Goal: Navigation & Orientation: Find specific page/section

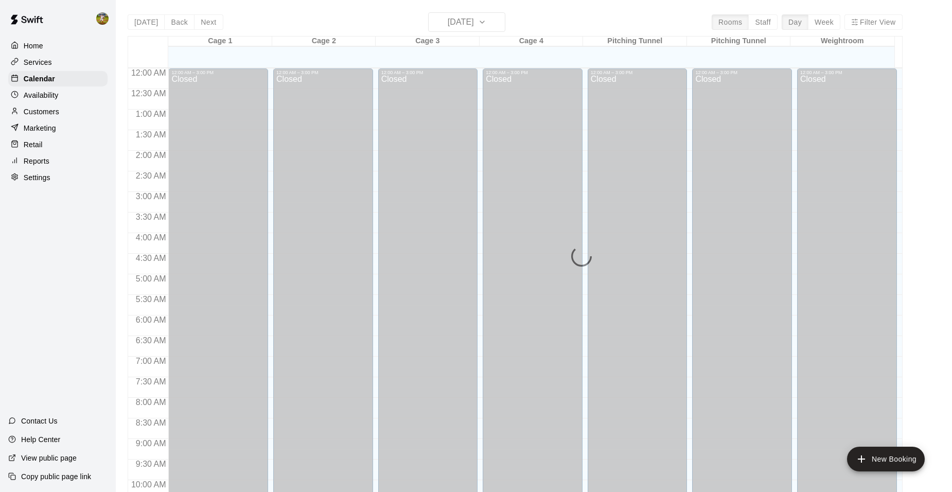
scroll to position [522, 0]
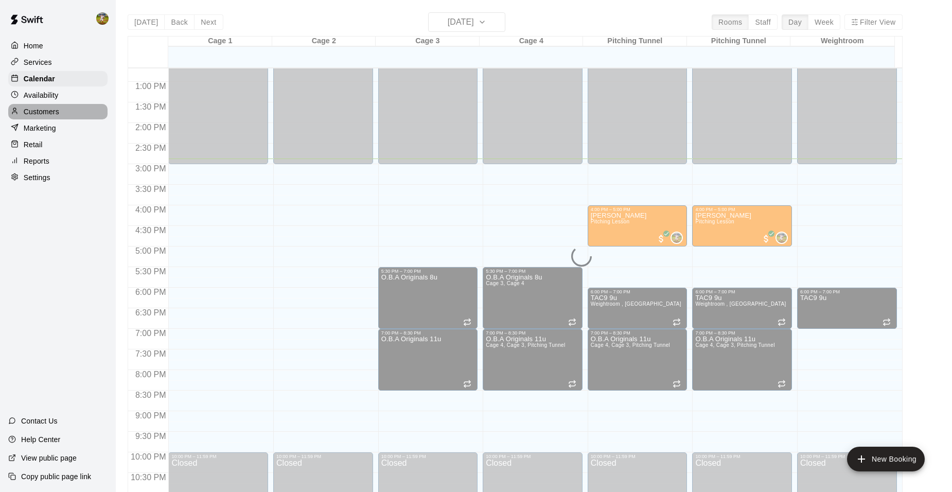
click at [56, 113] on p "Customers" at bounding box center [41, 111] width 35 height 10
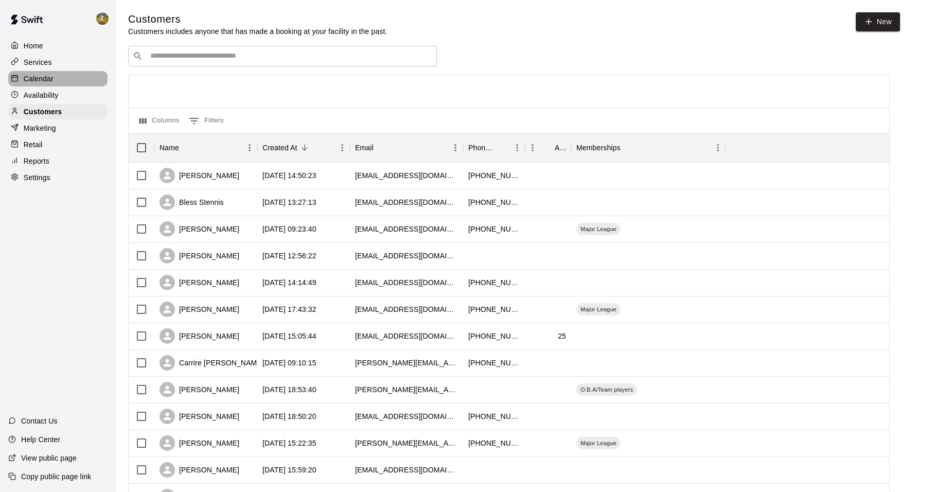
click at [47, 82] on p "Calendar" at bounding box center [39, 79] width 30 height 10
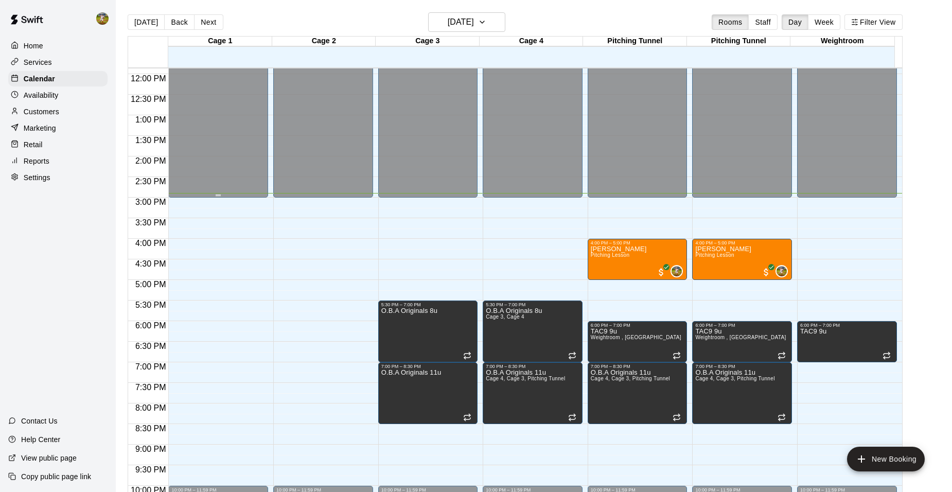
scroll to position [470, 0]
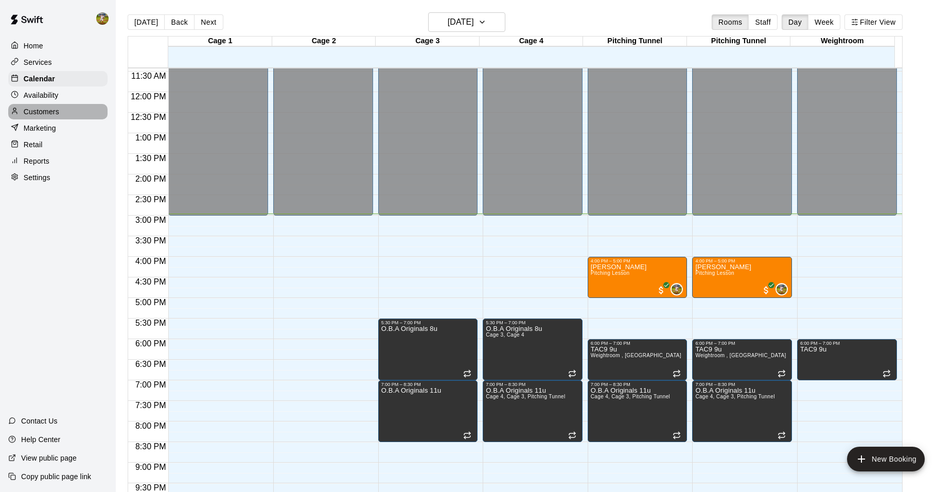
click at [47, 116] on p "Customers" at bounding box center [41, 111] width 35 height 10
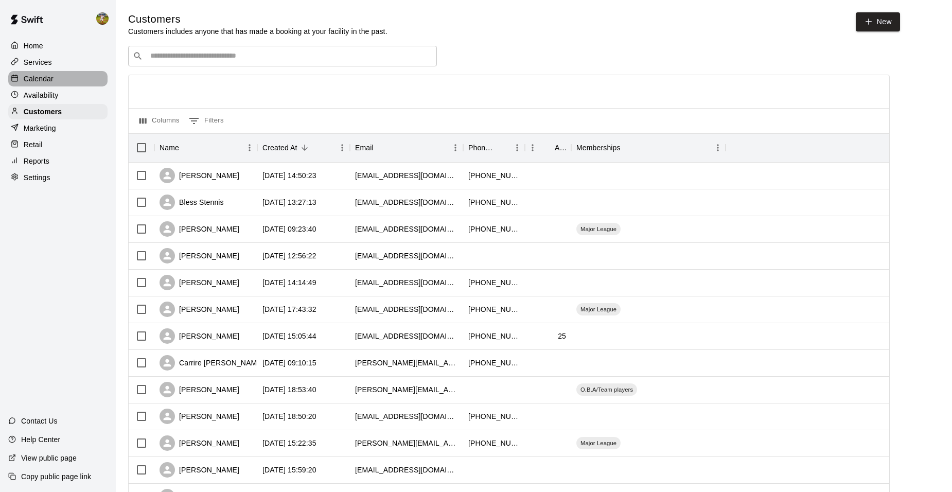
click at [45, 79] on p "Calendar" at bounding box center [39, 79] width 30 height 10
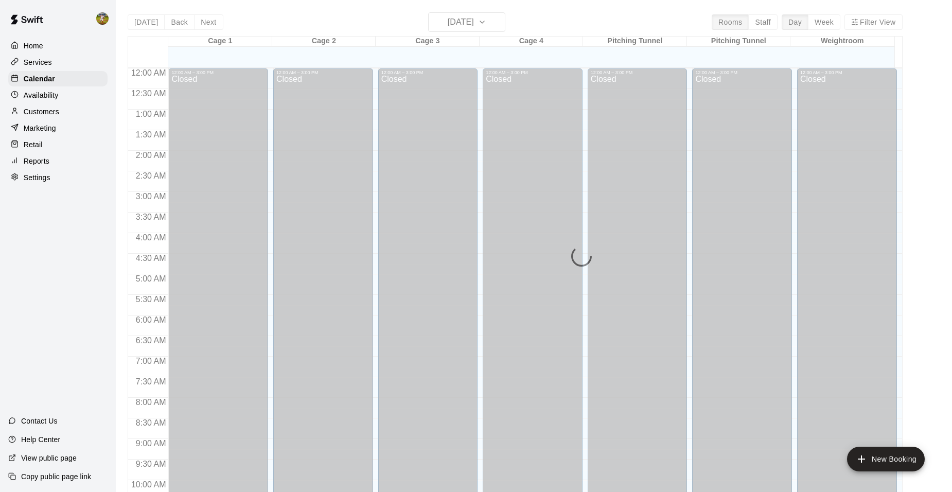
scroll to position [522, 0]
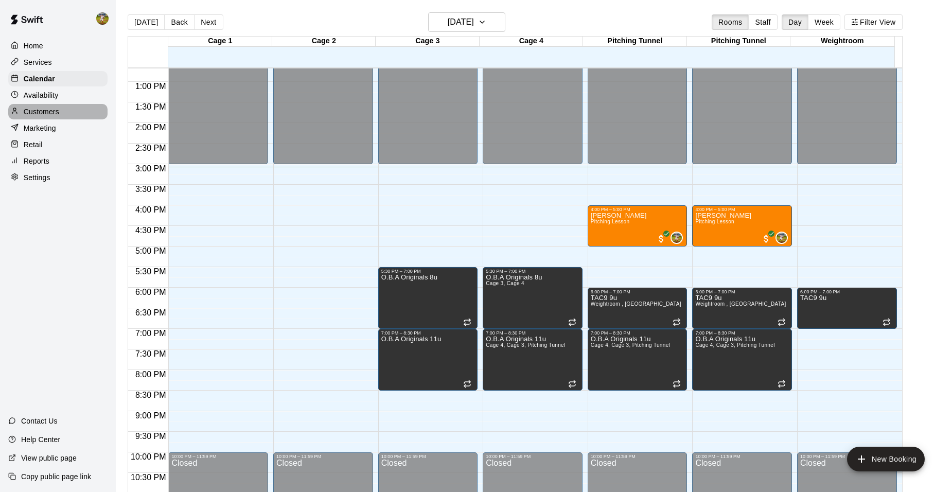
click at [52, 109] on div "Customers" at bounding box center [57, 111] width 99 height 15
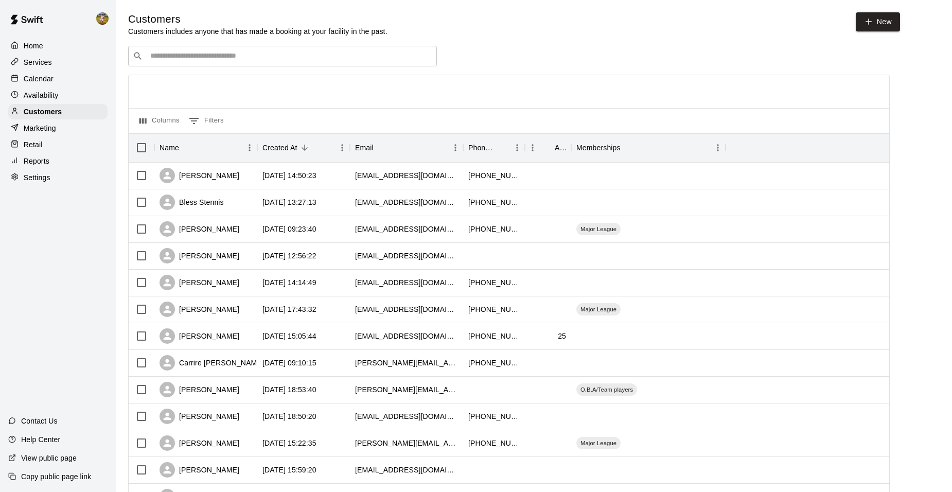
click at [34, 64] on p "Services" at bounding box center [38, 62] width 28 height 10
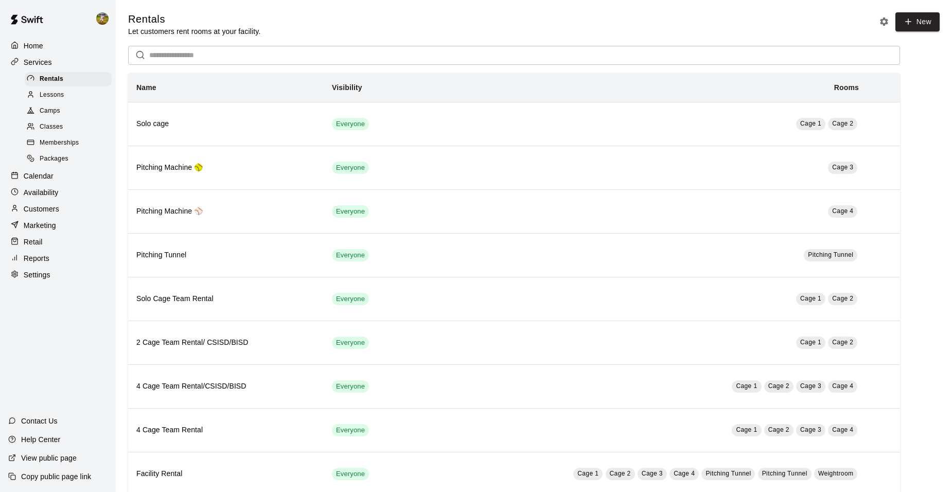
click at [51, 180] on p "Calendar" at bounding box center [39, 176] width 30 height 10
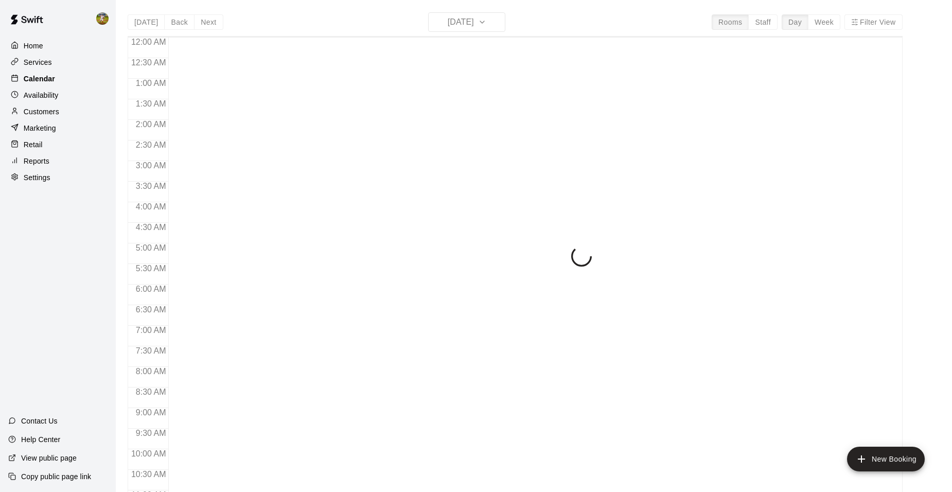
scroll to position [522, 0]
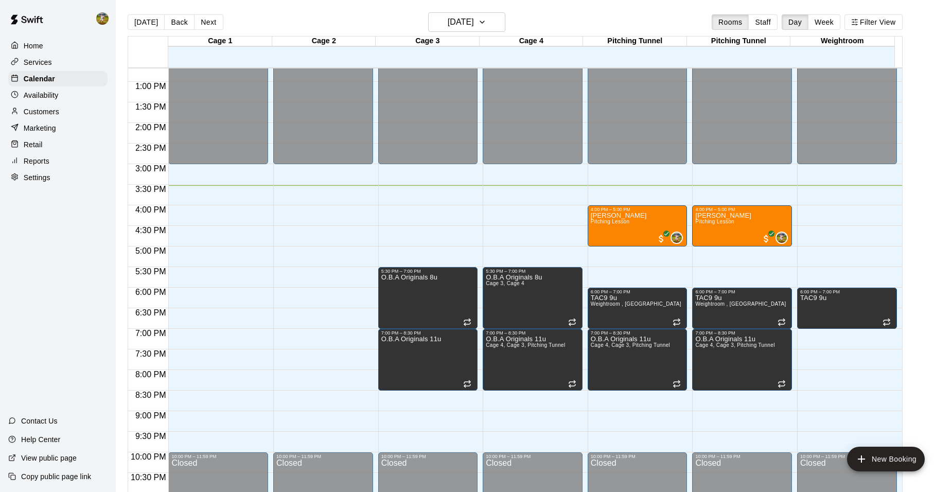
click at [35, 111] on p "Customers" at bounding box center [41, 111] width 35 height 10
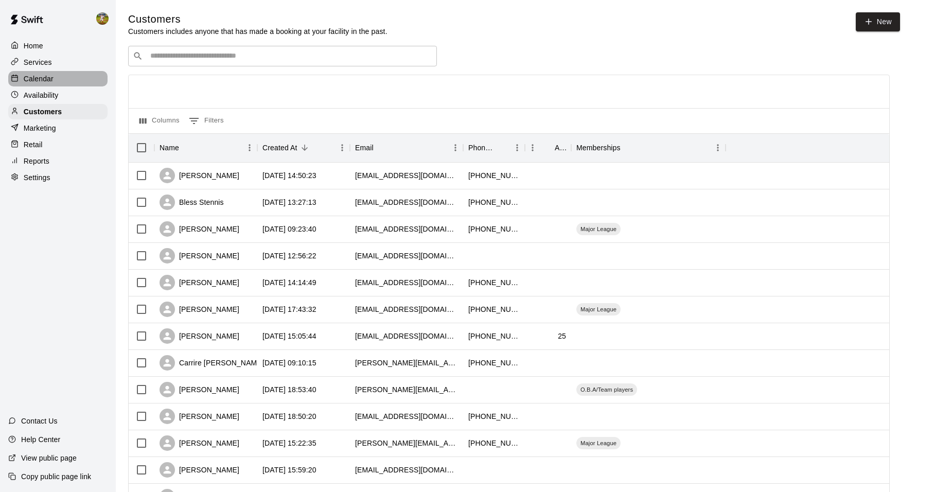
click at [61, 79] on div "Calendar" at bounding box center [57, 78] width 99 height 15
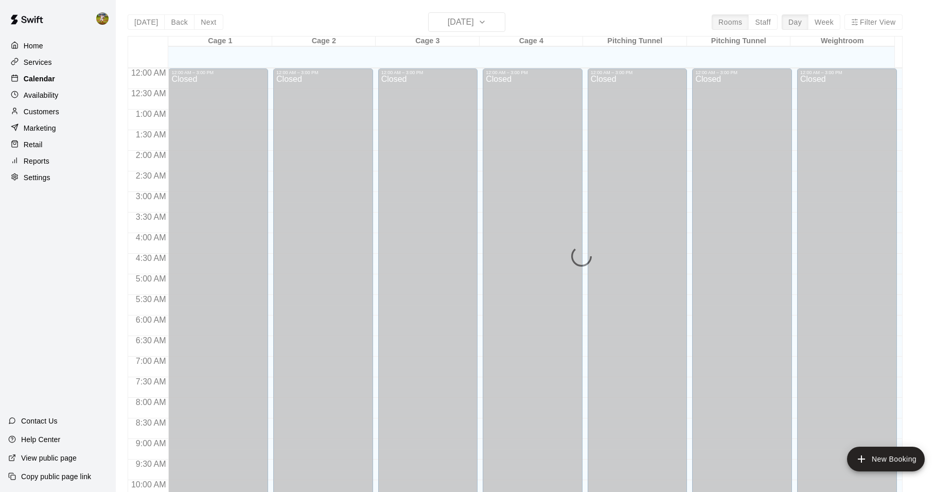
scroll to position [522, 0]
